Goal: Task Accomplishment & Management: Use online tool/utility

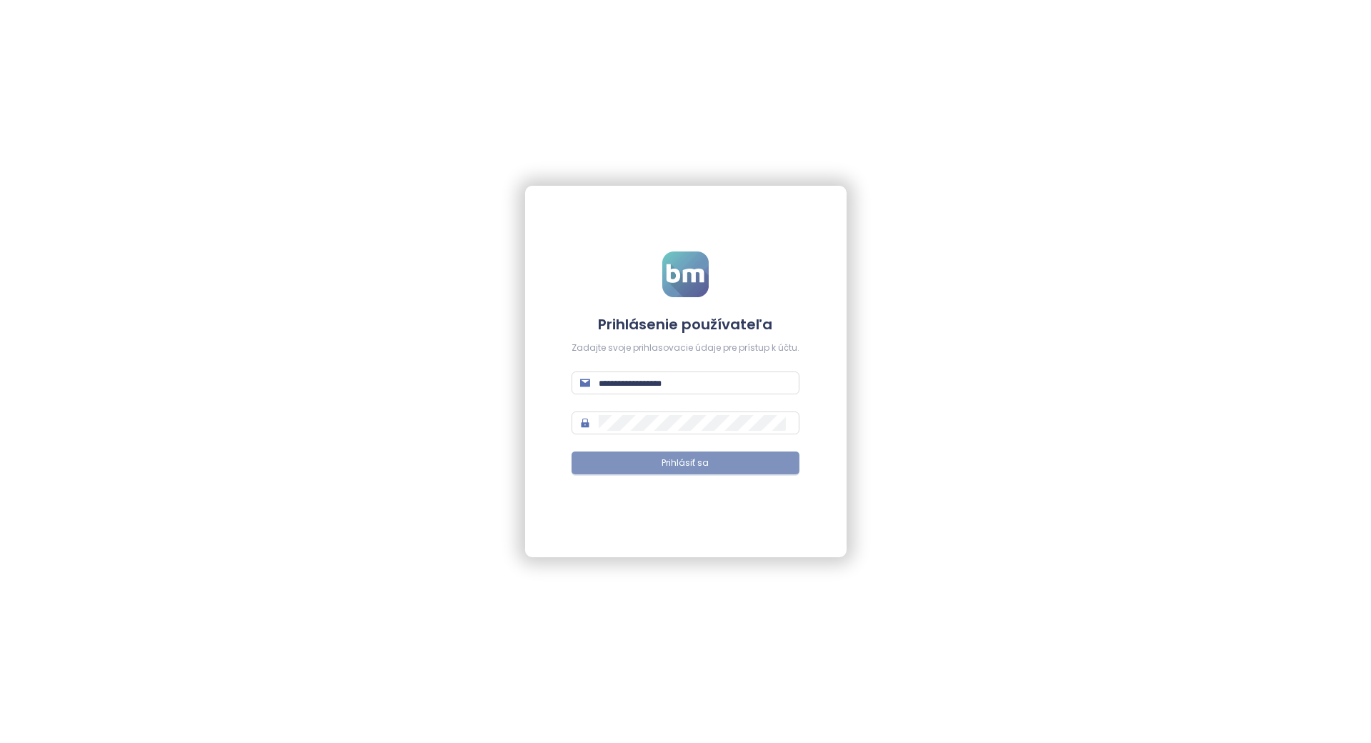
type input "**********"
click at [753, 459] on button "Prihlásiť sa" at bounding box center [685, 462] width 228 height 23
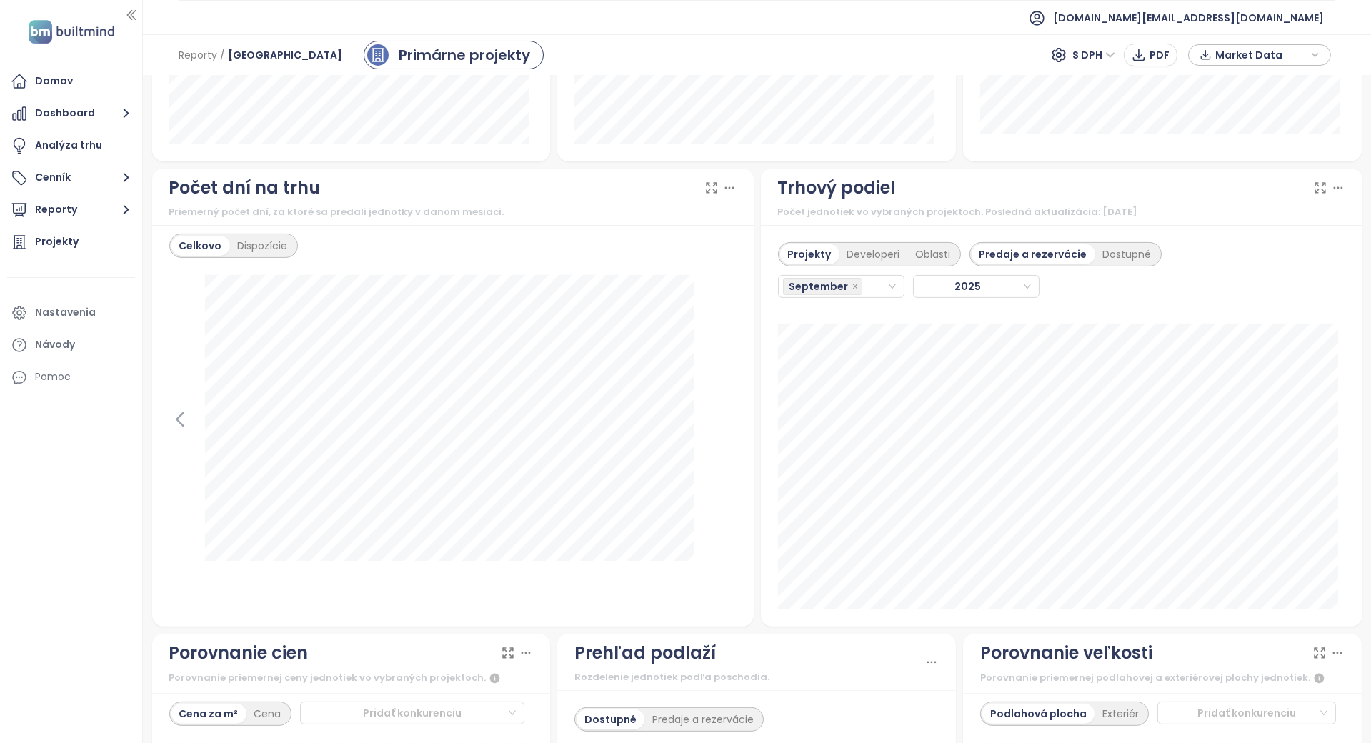
scroll to position [1161, 0]
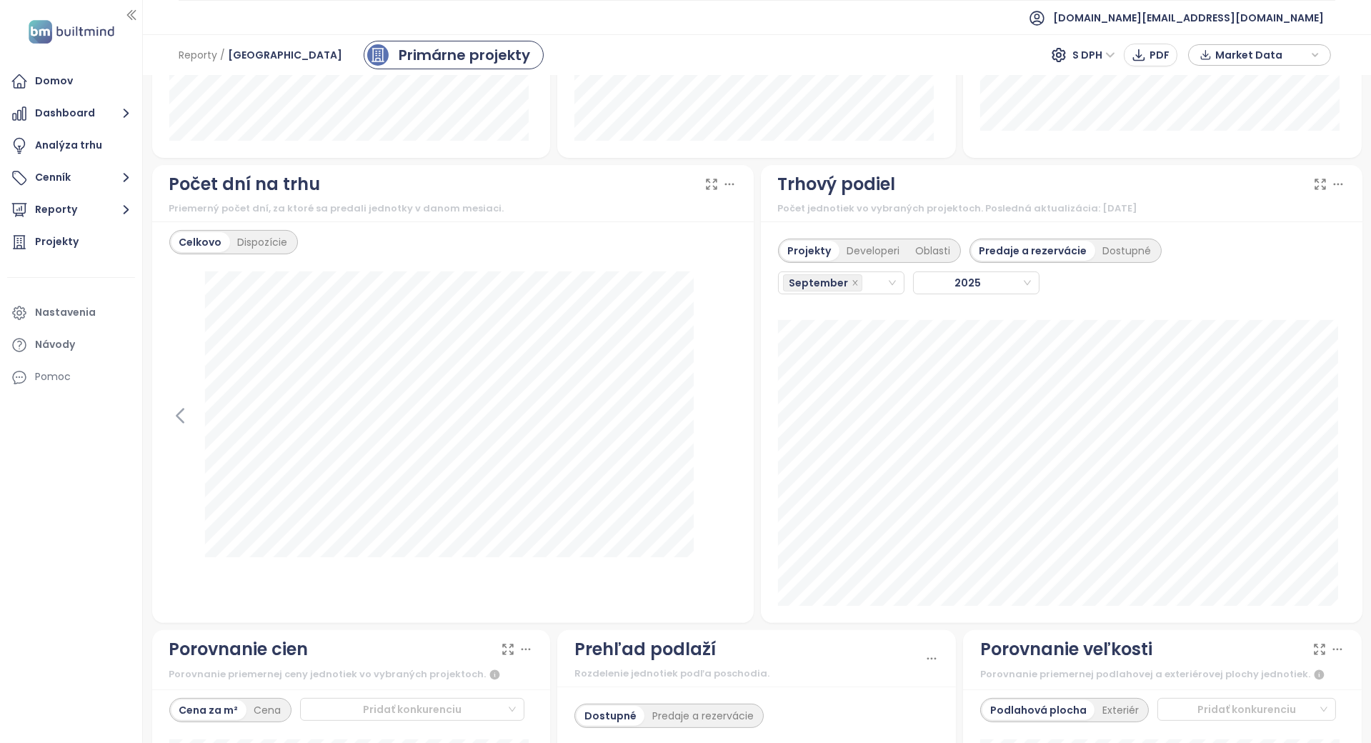
click at [761, 406] on div "Projekty Developeri Oblasti Predaje a rezervácie Dostupné [DATE]" at bounding box center [1061, 421] width 601 height 401
